Goal: Information Seeking & Learning: Learn about a topic

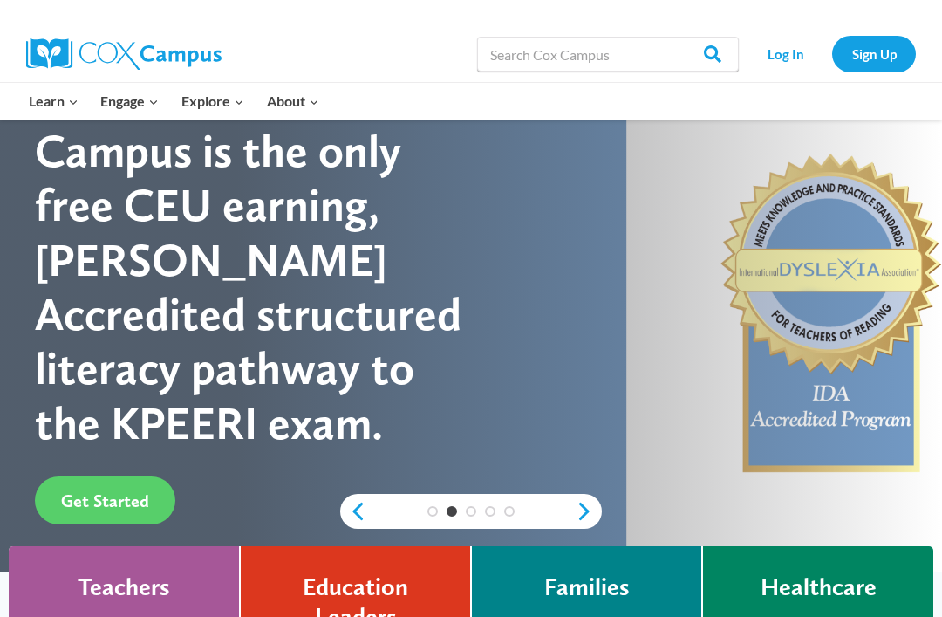
click at [782, 49] on link "Log In" at bounding box center [786, 54] width 76 height 36
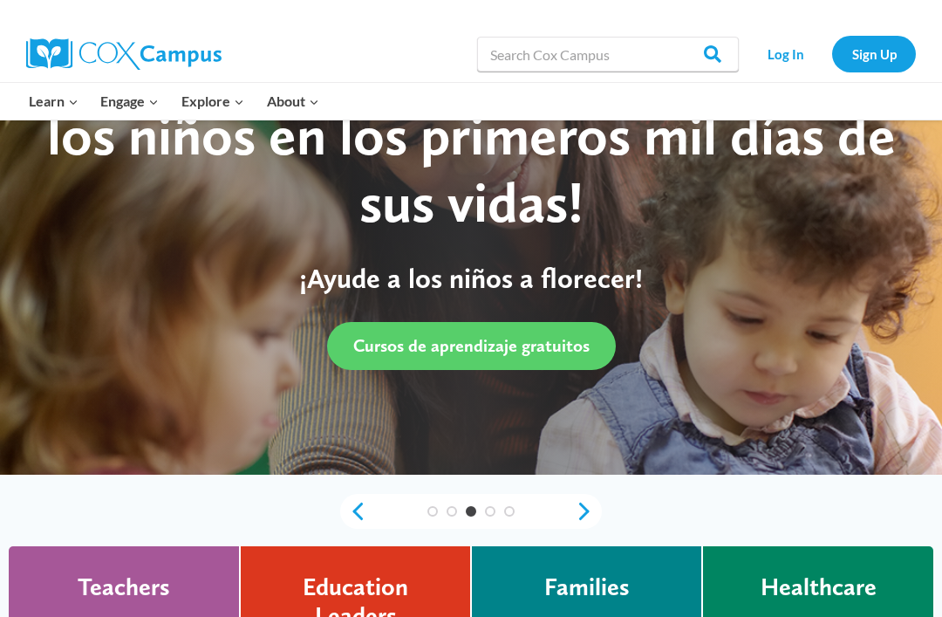
click at [782, 63] on link "Log In" at bounding box center [786, 54] width 76 height 36
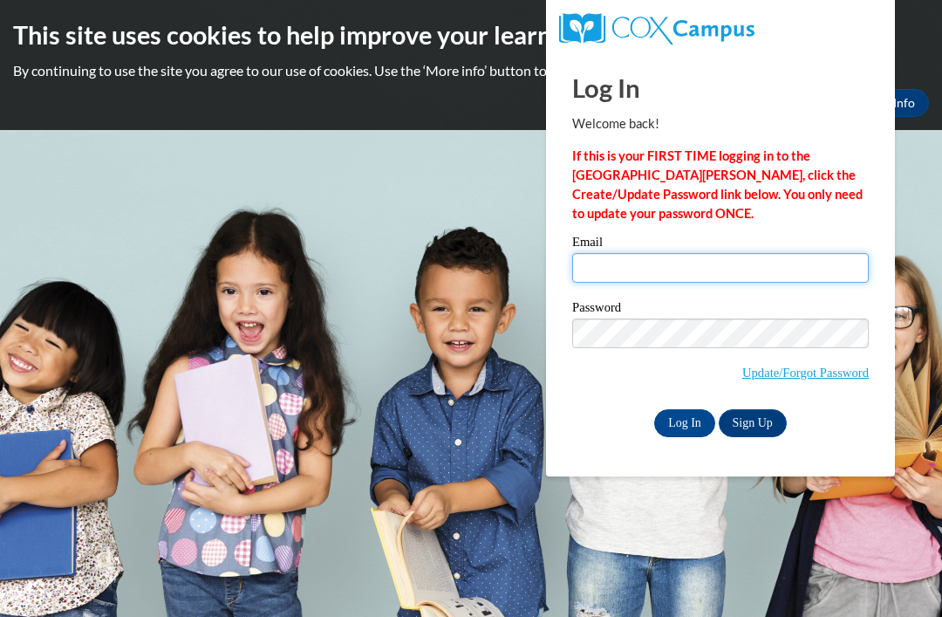
click at [622, 256] on input "Email" at bounding box center [720, 268] width 297 height 30
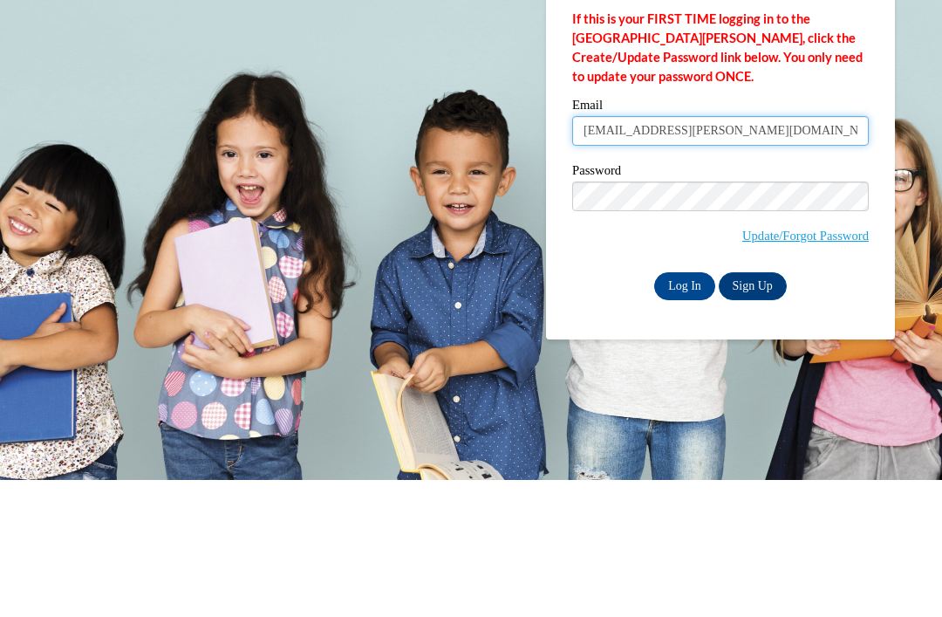
type input "[EMAIL_ADDRESS][PERSON_NAME][DOMAIN_NAME]"
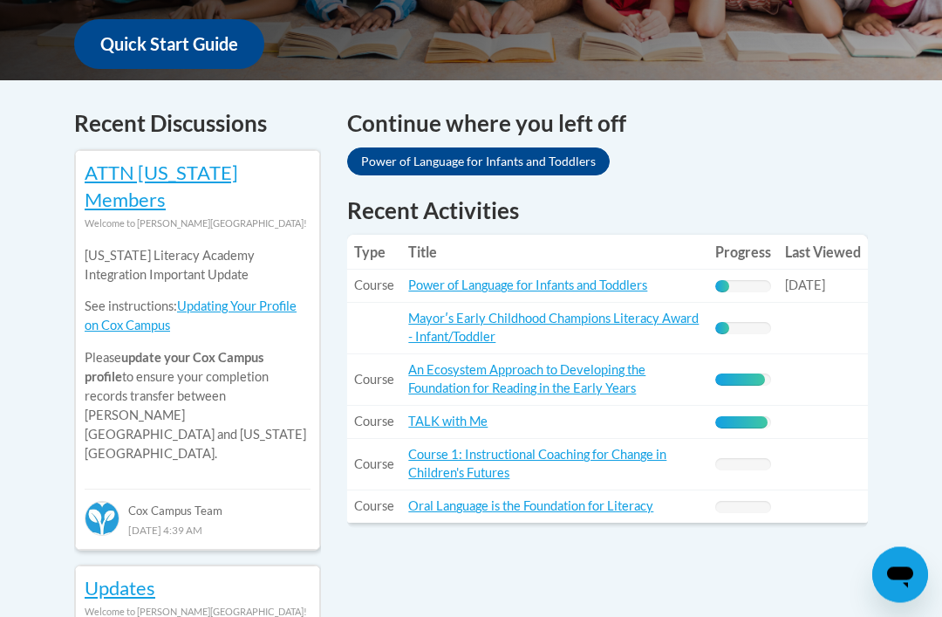
scroll to position [693, 0]
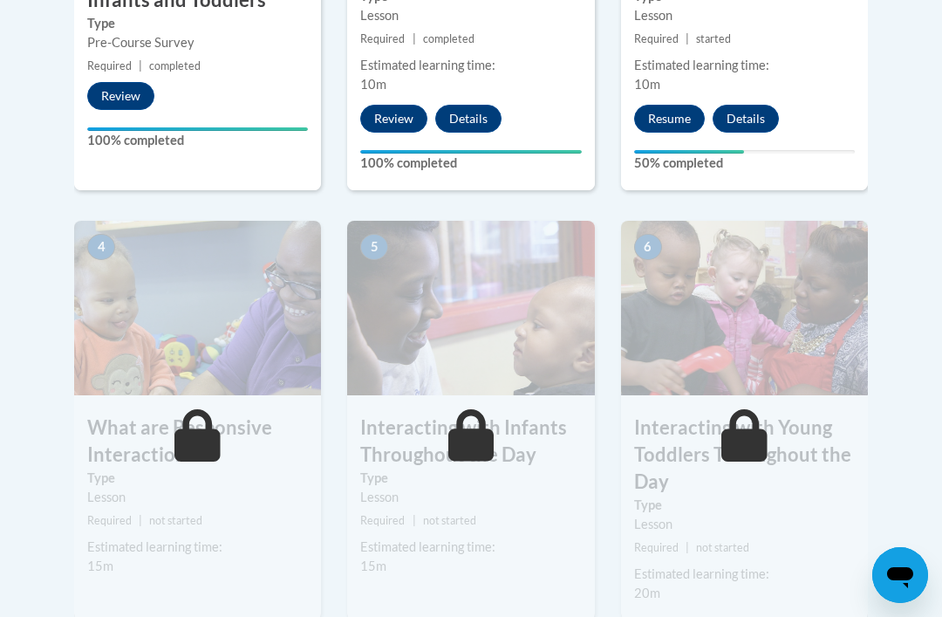
scroll to position [876, 0]
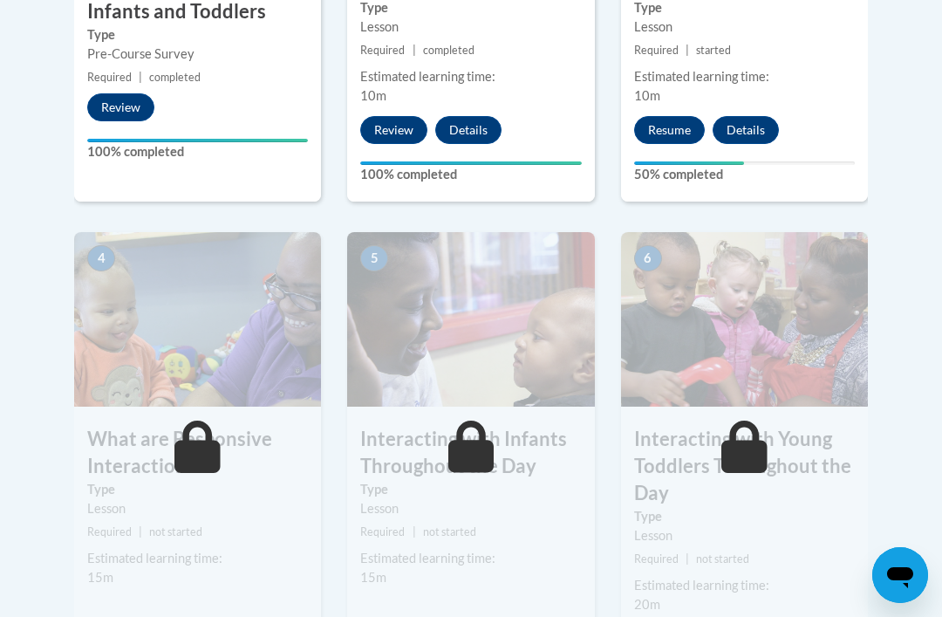
click at [668, 123] on button "Resume" at bounding box center [669, 130] width 71 height 28
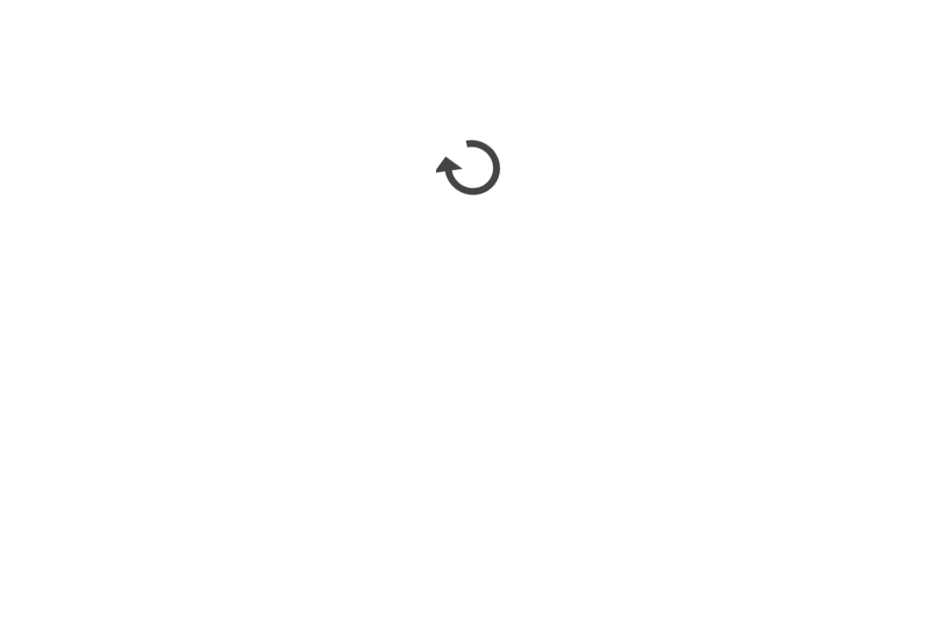
scroll to position [1092, 0]
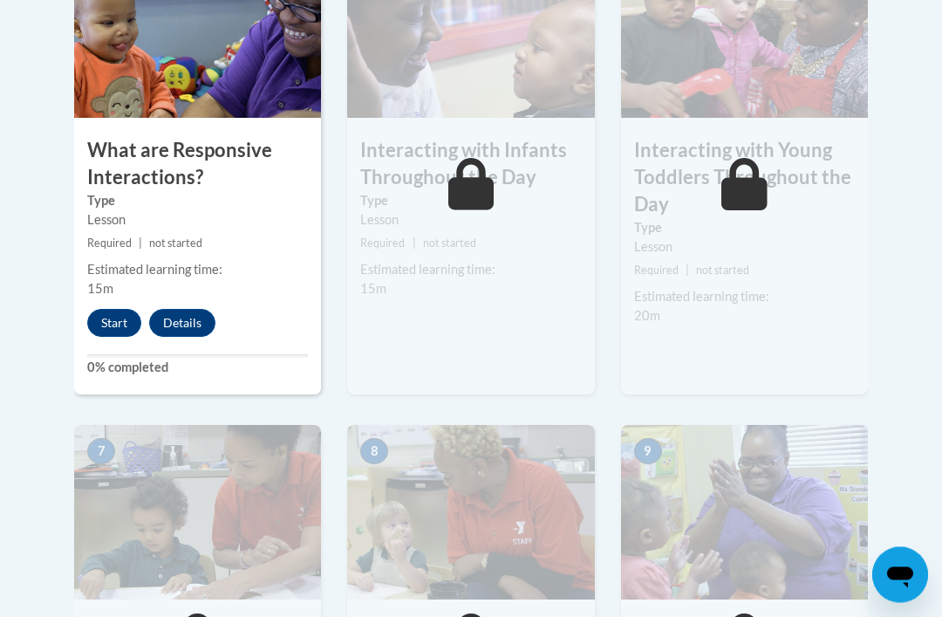
scroll to position [1165, 0]
click at [110, 324] on button "Start" at bounding box center [114, 323] width 54 height 28
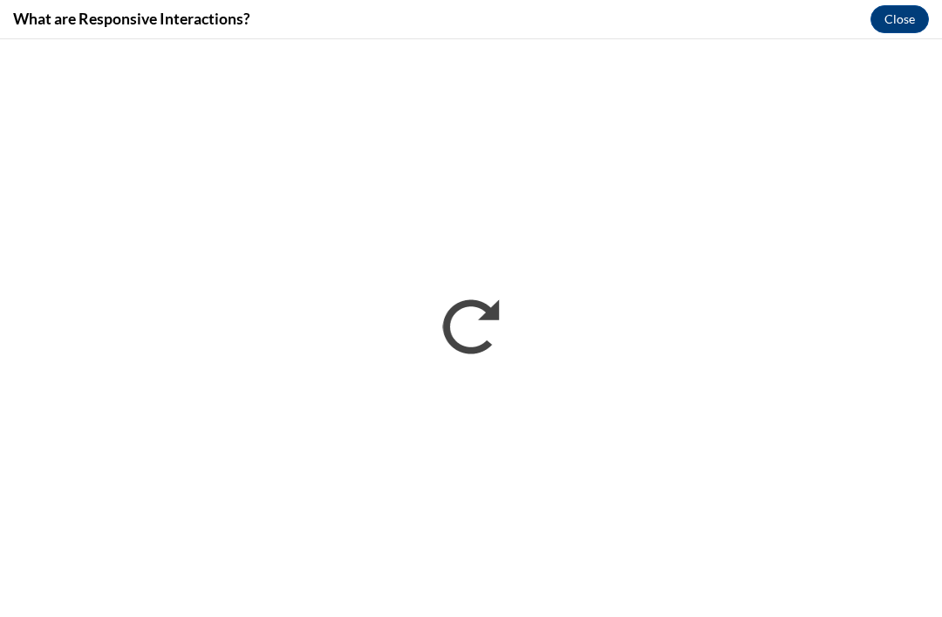
scroll to position [0, 0]
